Goal: Transaction & Acquisition: Purchase product/service

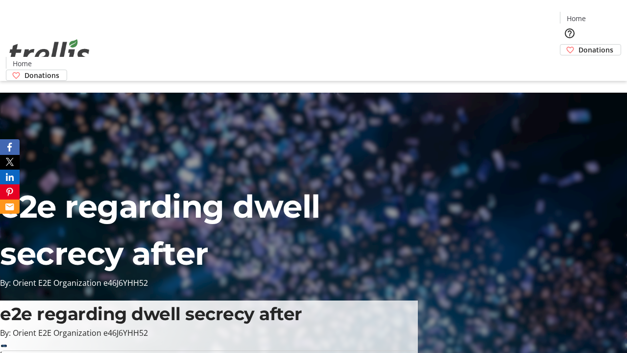
click at [578, 45] on span "Donations" at bounding box center [595, 50] width 35 height 10
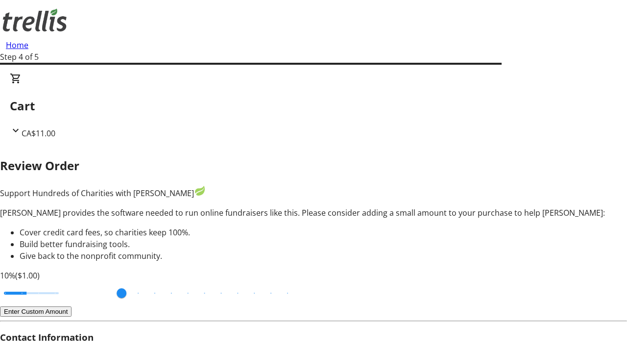
click at [72, 306] on button "Enter Custom Amount" at bounding box center [36, 311] width 72 height 10
